Goal: Task Accomplishment & Management: Manage account settings

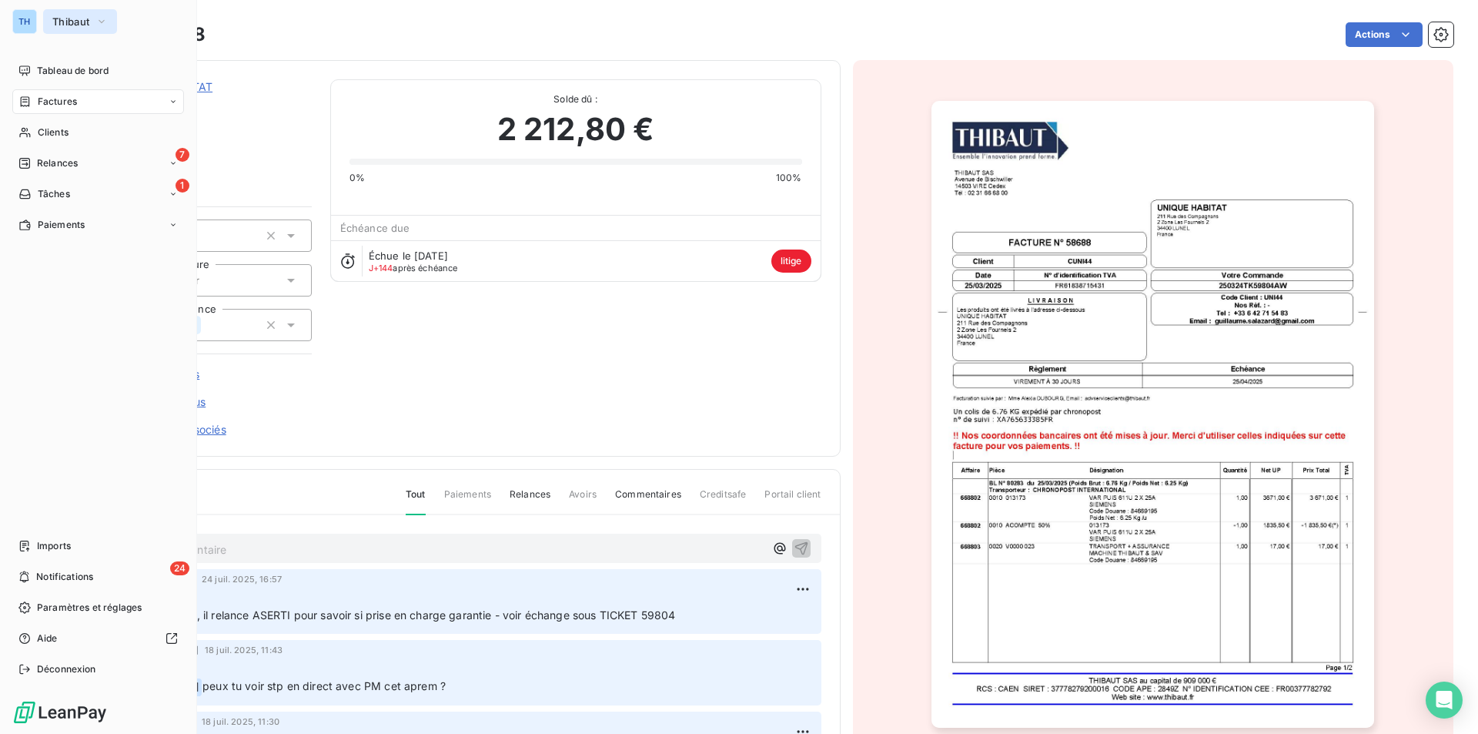
click at [70, 21] on span "Thibaut" at bounding box center [70, 21] width 37 height 12
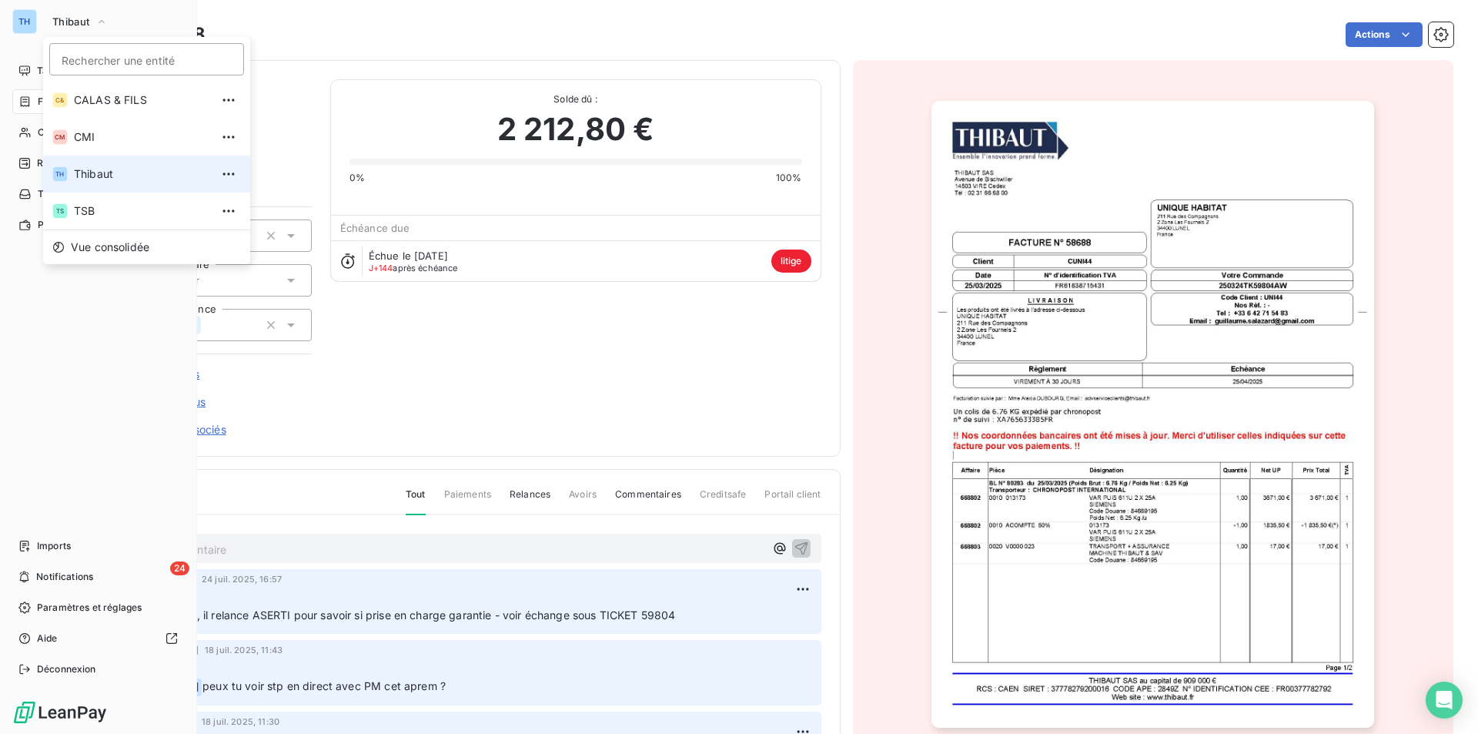
click at [79, 173] on span "Thibaut" at bounding box center [142, 173] width 136 height 15
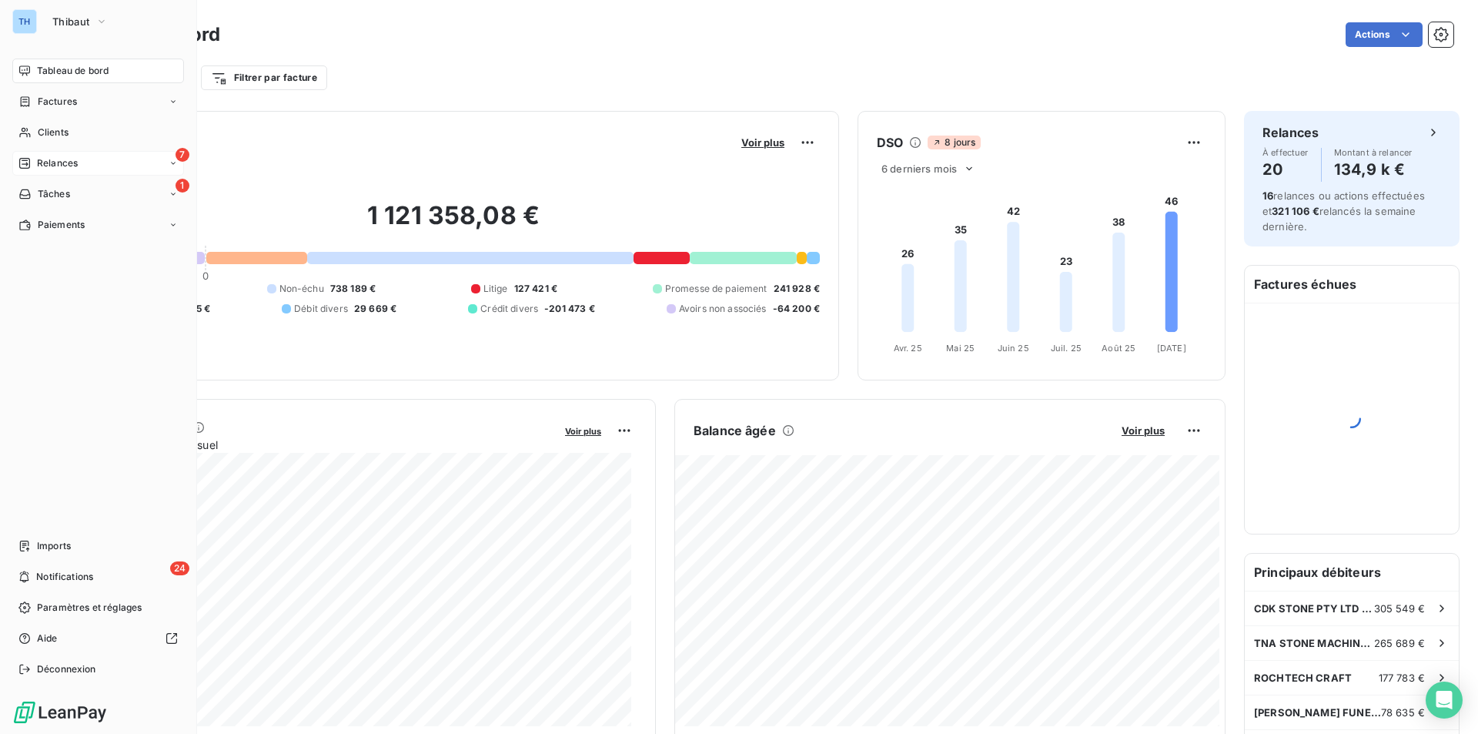
click at [56, 163] on span "Relances" at bounding box center [57, 163] width 41 height 14
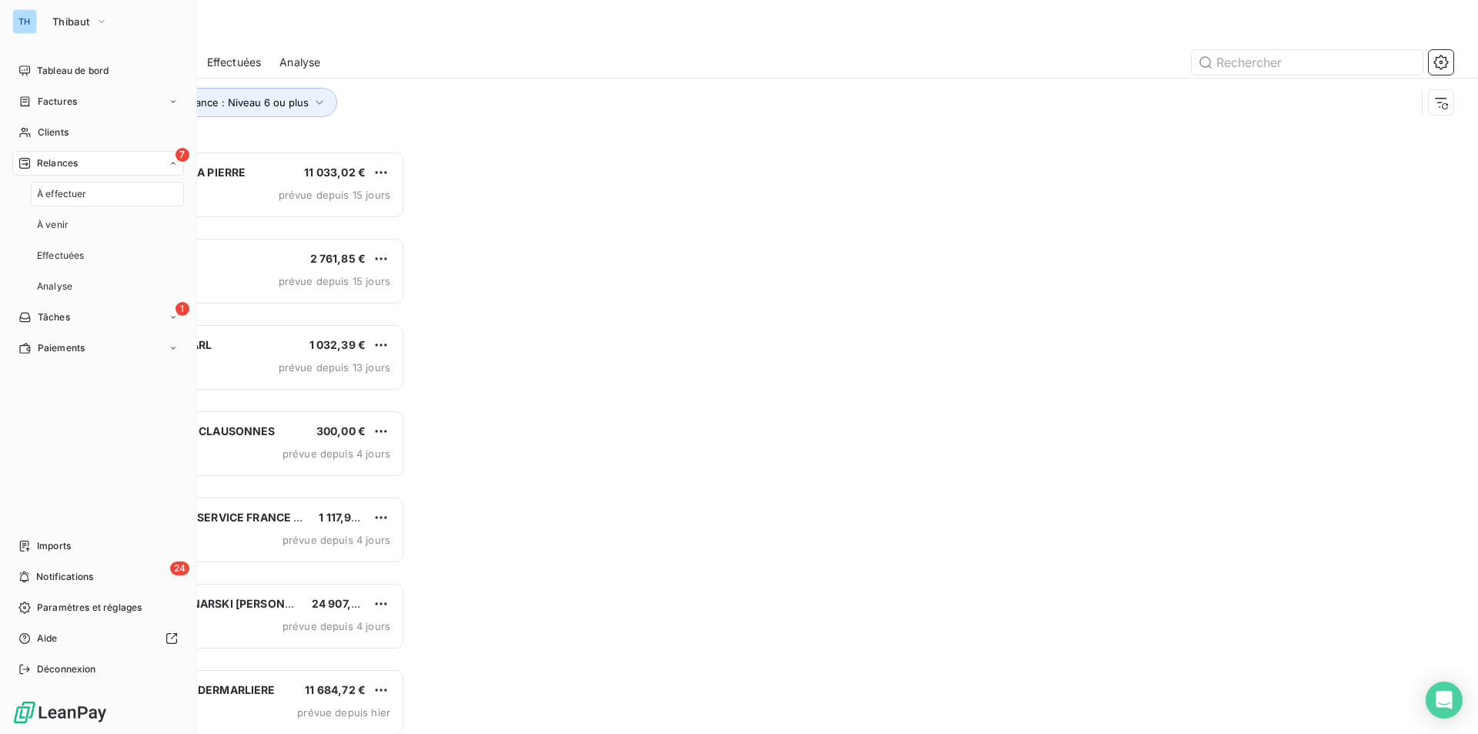
scroll to position [571, 319]
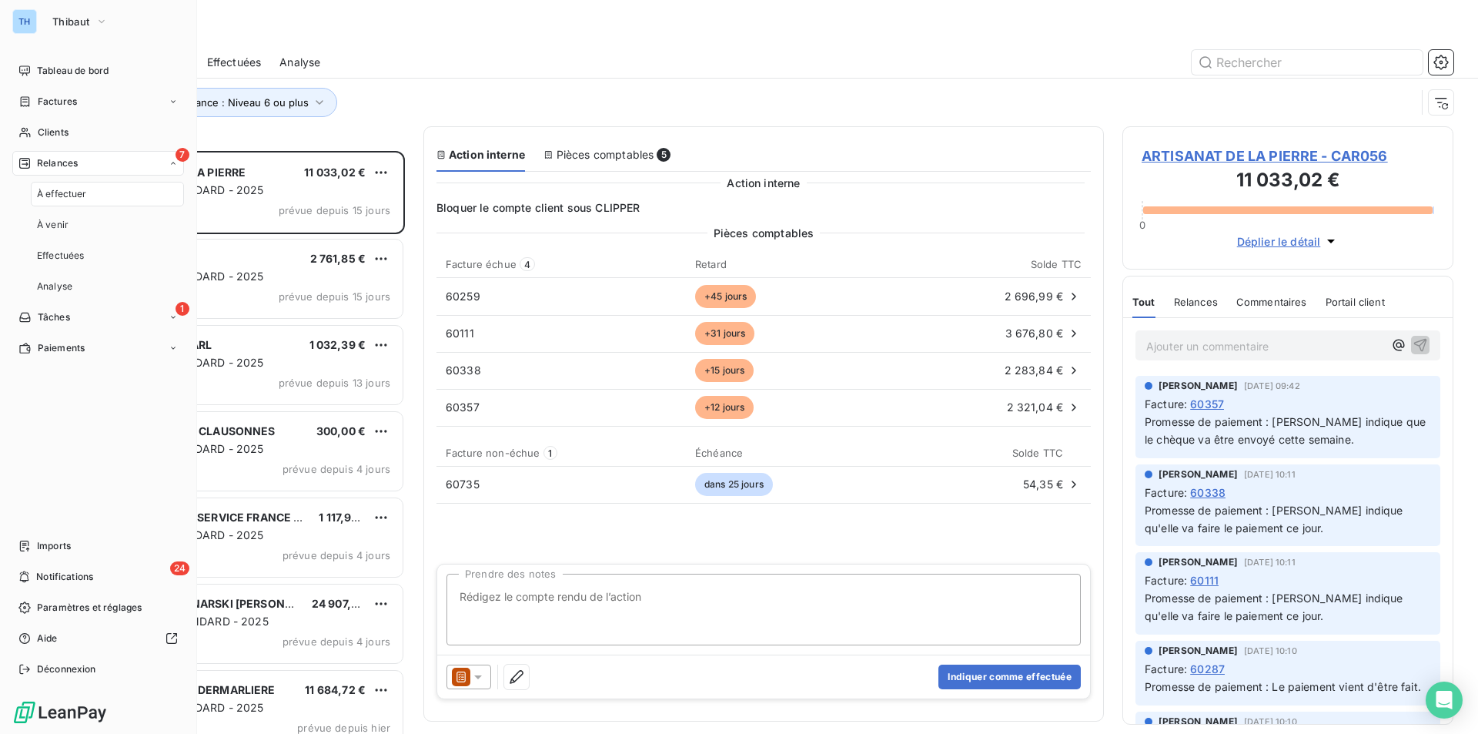
click at [51, 189] on span "À effectuer" at bounding box center [62, 194] width 50 height 14
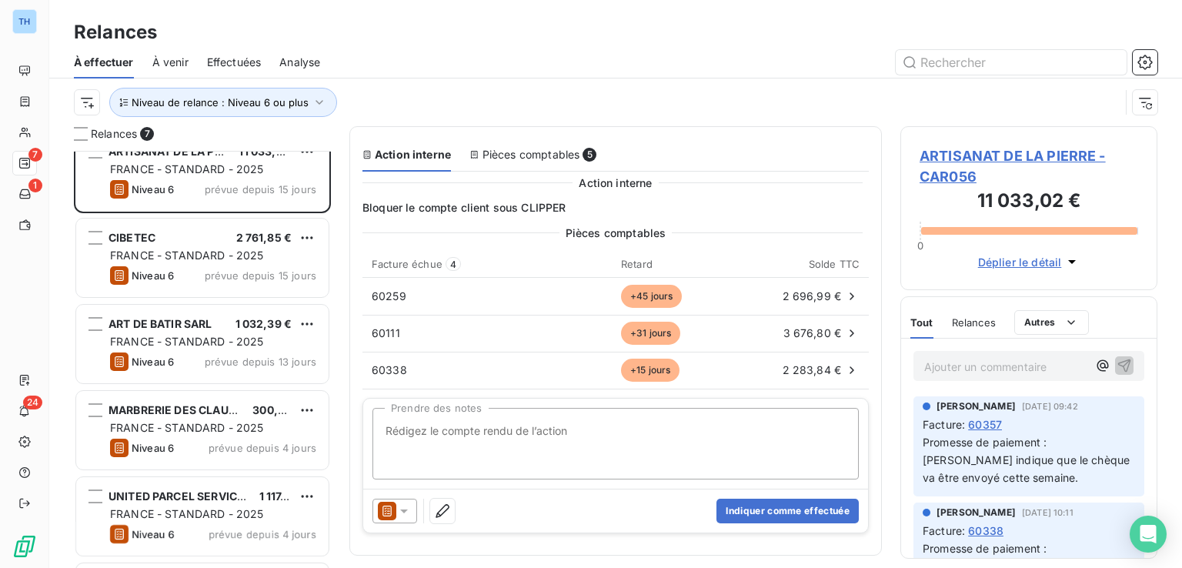
scroll to position [405, 245]
